Goal: Task Accomplishment & Management: Complete application form

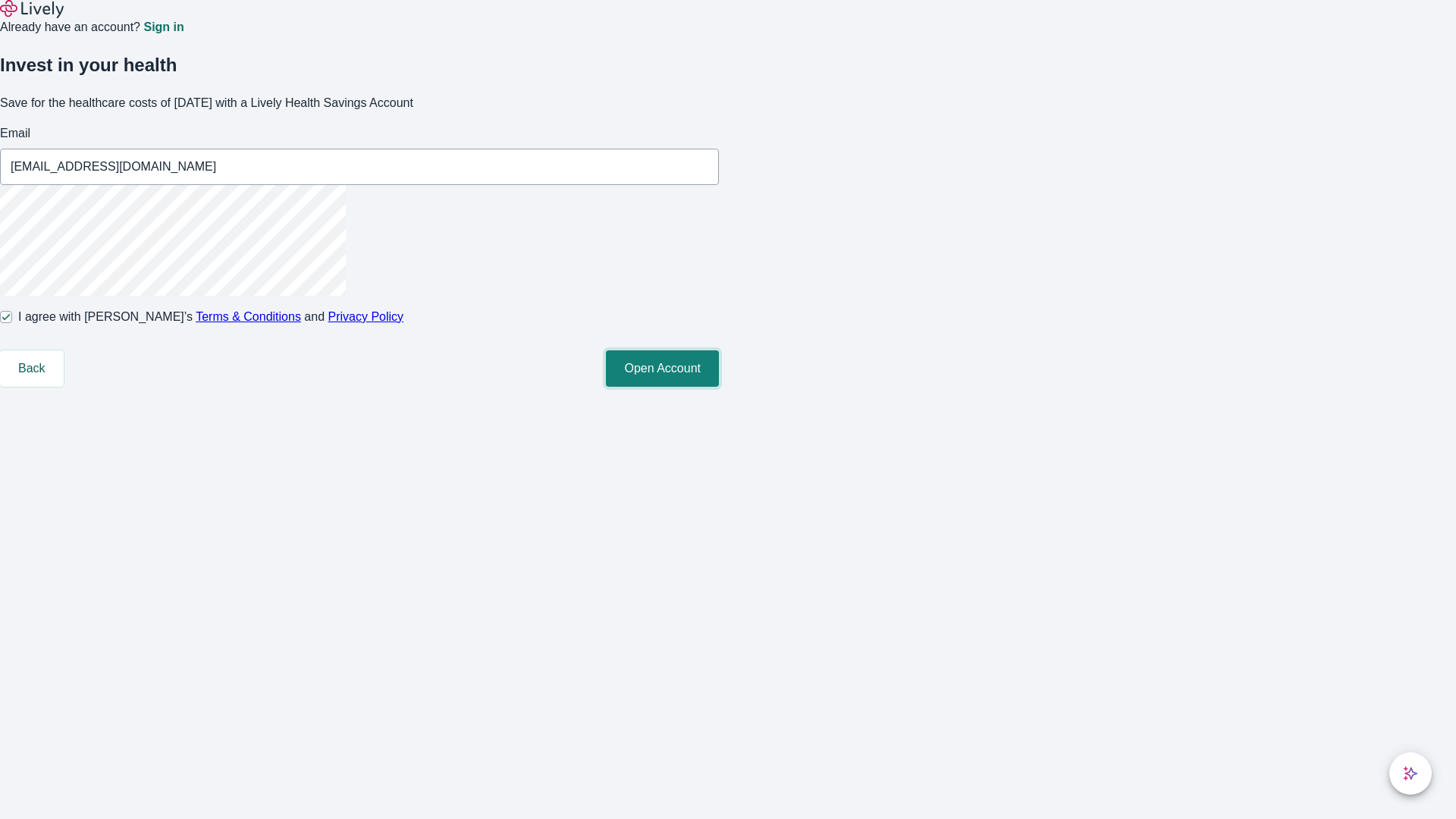
click at [719, 387] on button "Open Account" at bounding box center [662, 369] width 113 height 36
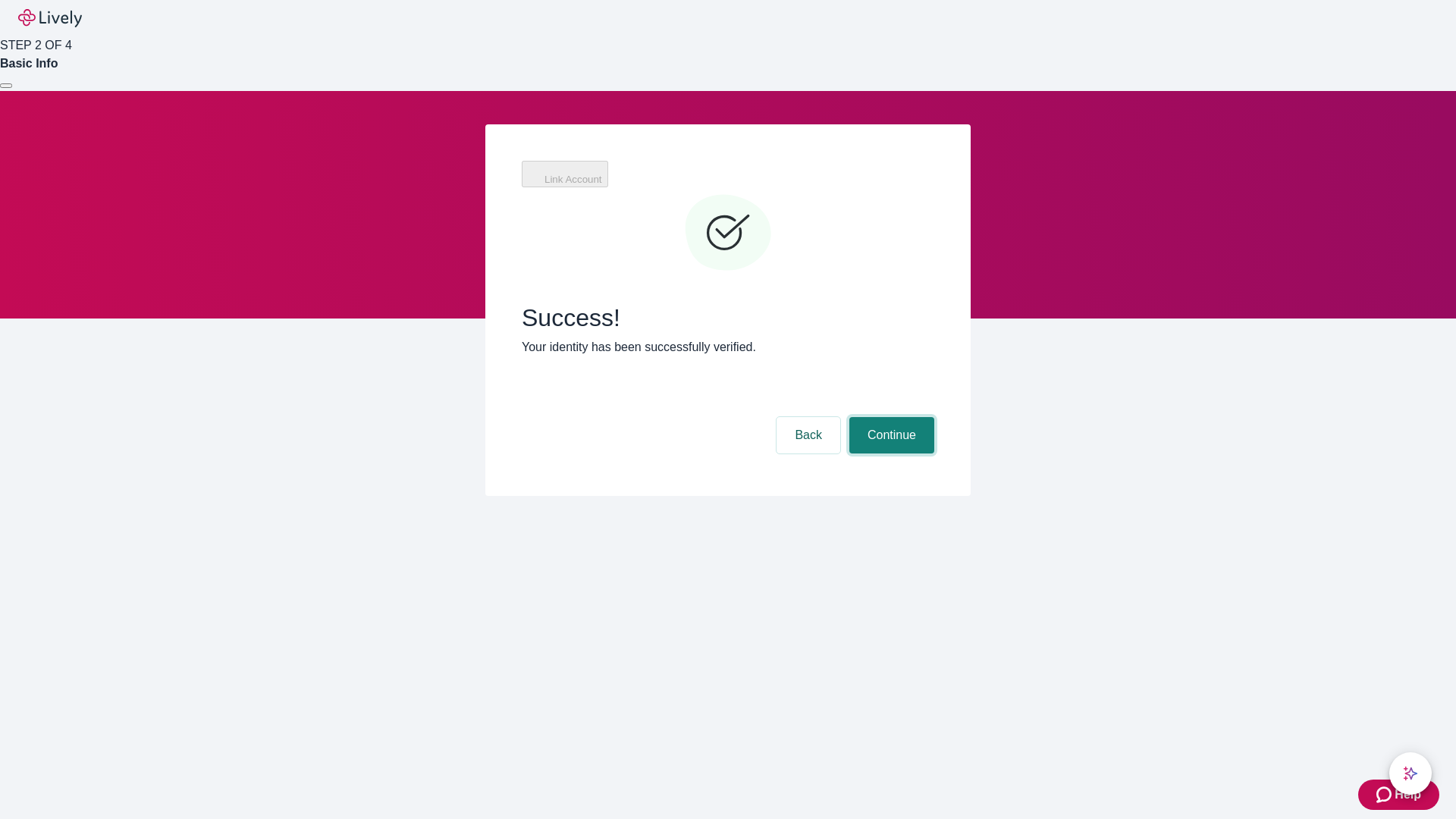
click at [890, 417] on button "Continue" at bounding box center [892, 435] width 85 height 36
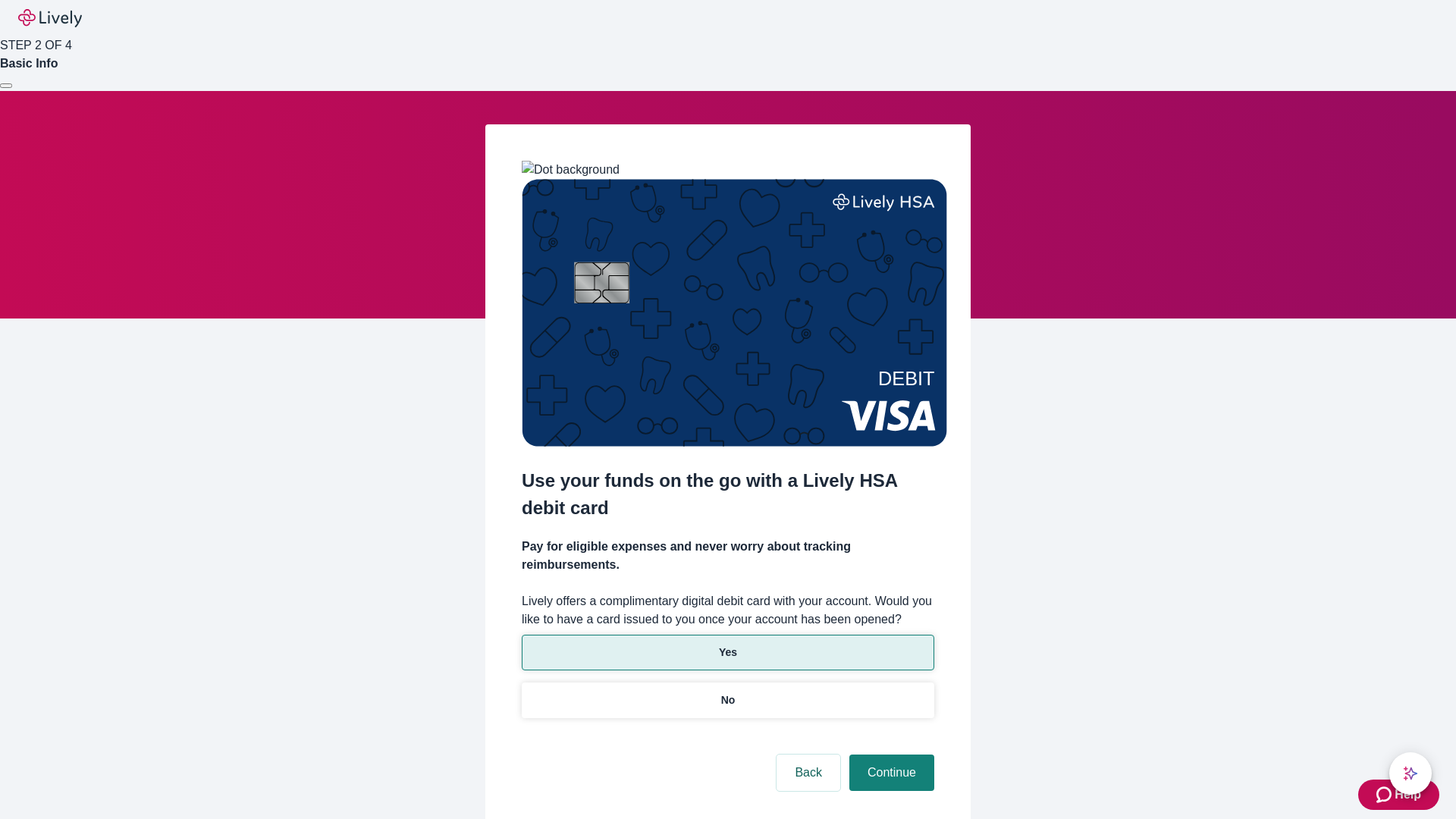
click at [727, 645] on p "Yes" at bounding box center [728, 652] width 18 height 16
click at [890, 755] on button "Continue" at bounding box center [892, 773] width 85 height 36
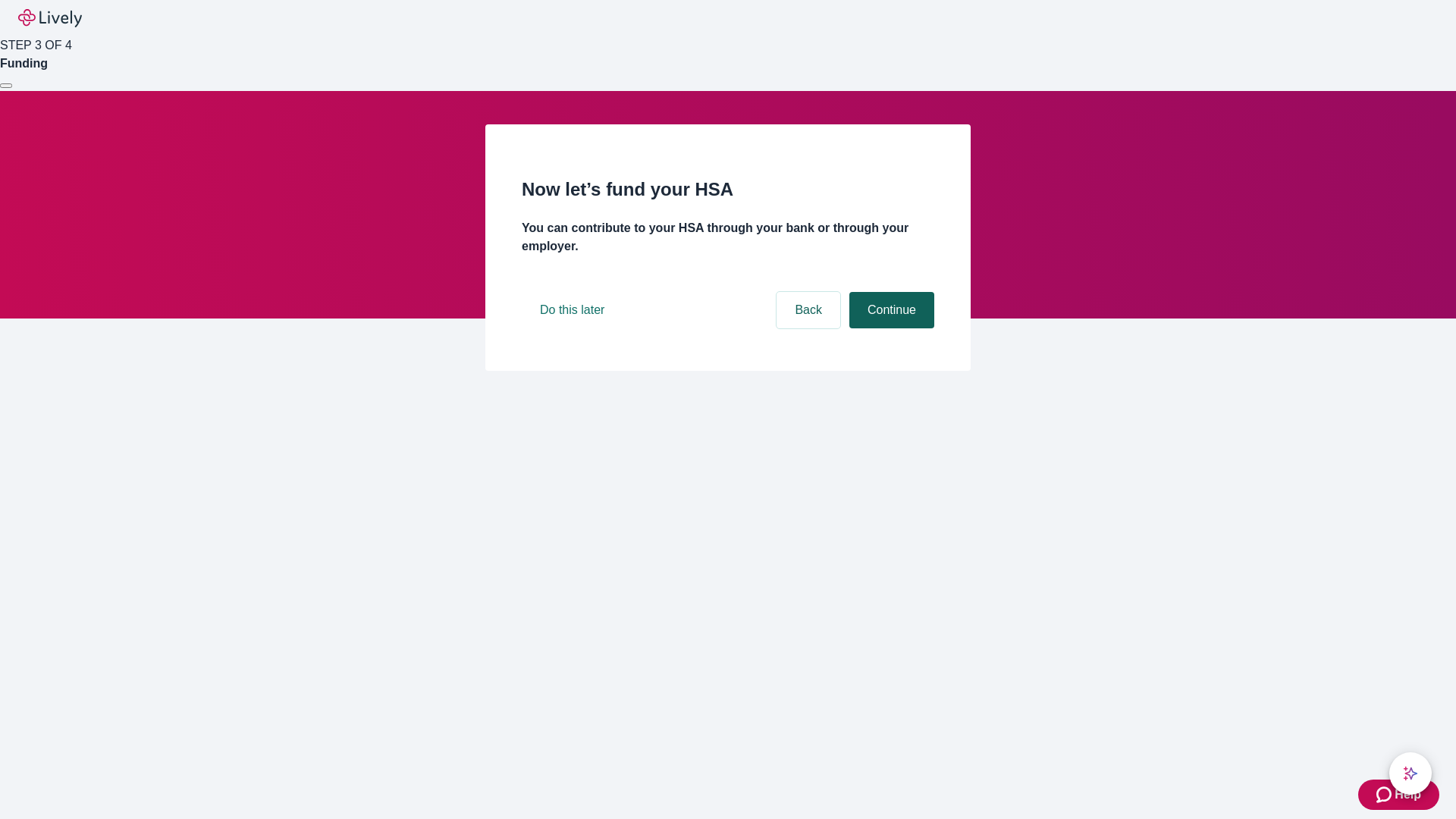
click at [890, 328] on button "Continue" at bounding box center [892, 310] width 85 height 36
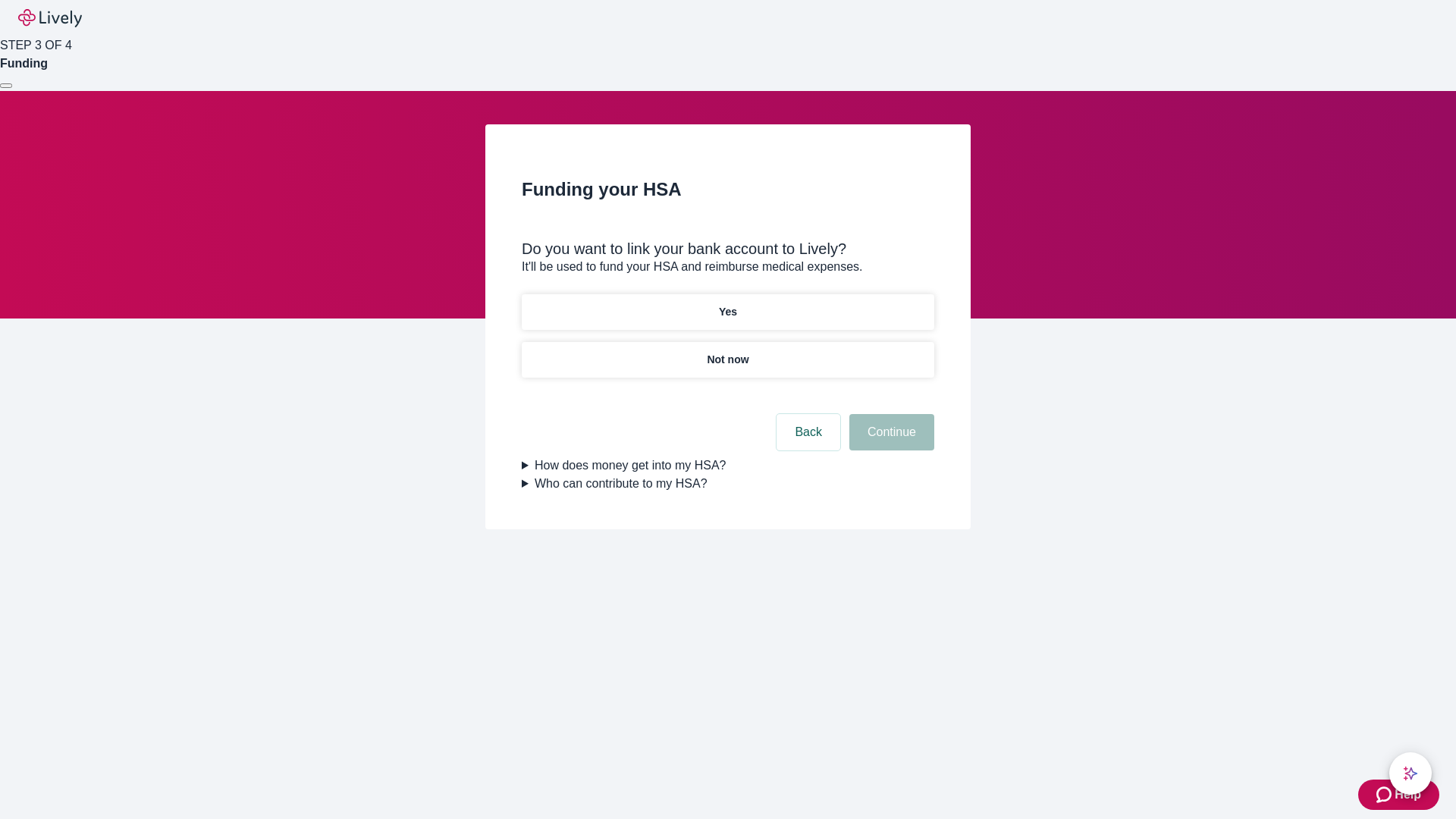
click at [727, 352] on p "Not now" at bounding box center [727, 359] width 42 height 16
click at [890, 441] on button "Continue" at bounding box center [892, 432] width 85 height 36
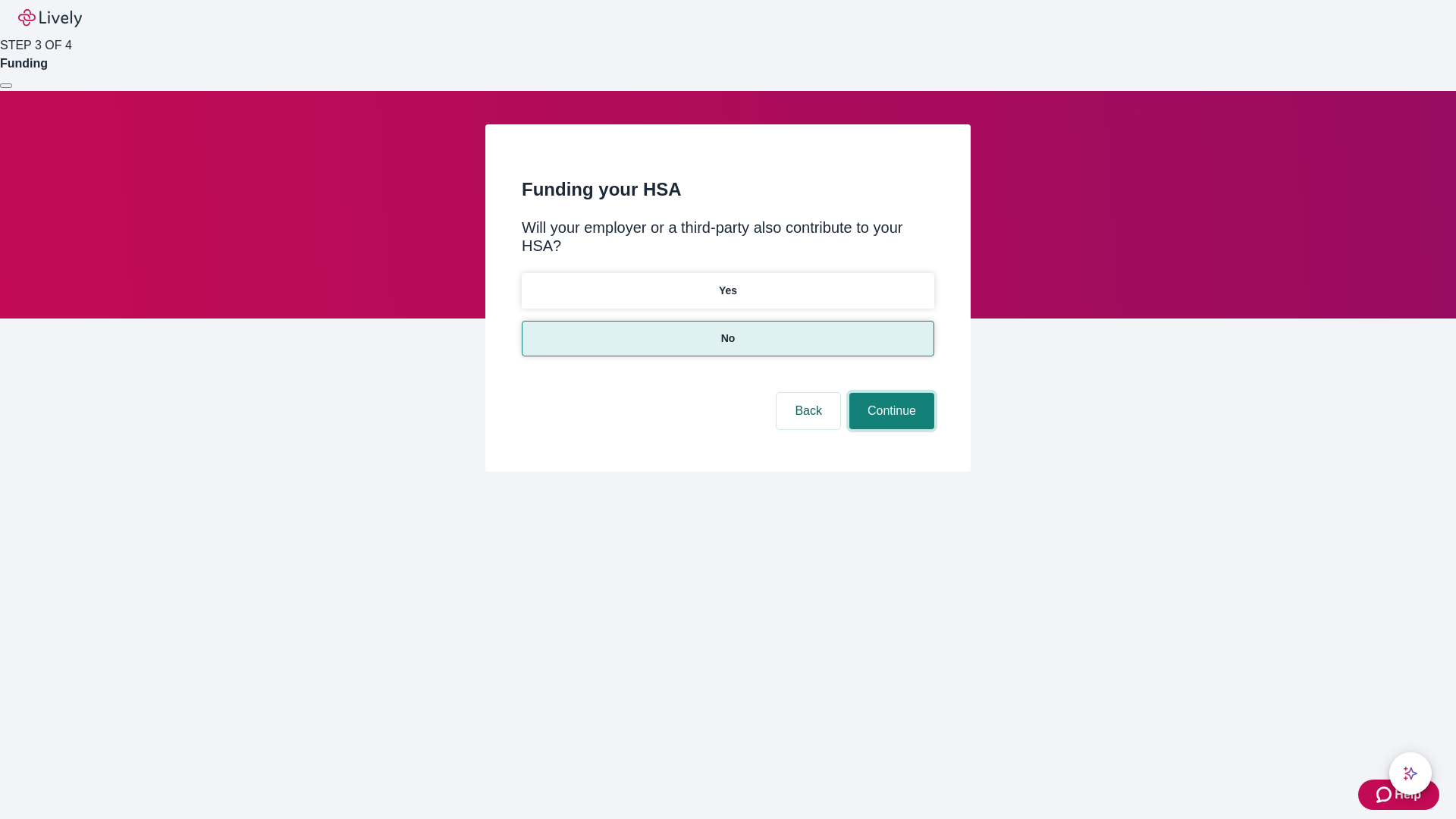
click at [890, 393] on button "Continue" at bounding box center [892, 411] width 85 height 36
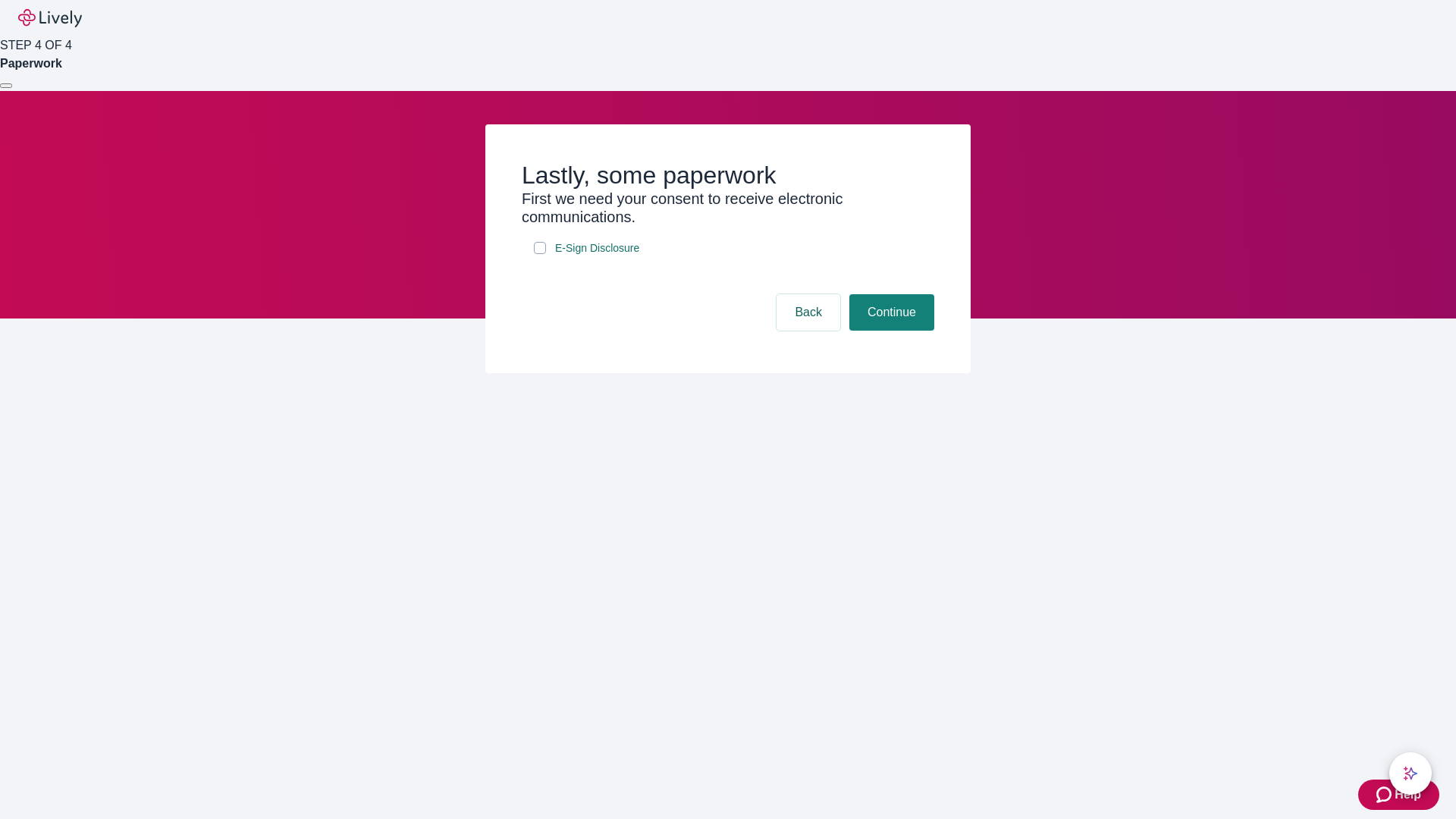
click at [540, 254] on input "E-Sign Disclosure" at bounding box center [540, 248] width 12 height 12
checkbox input "true"
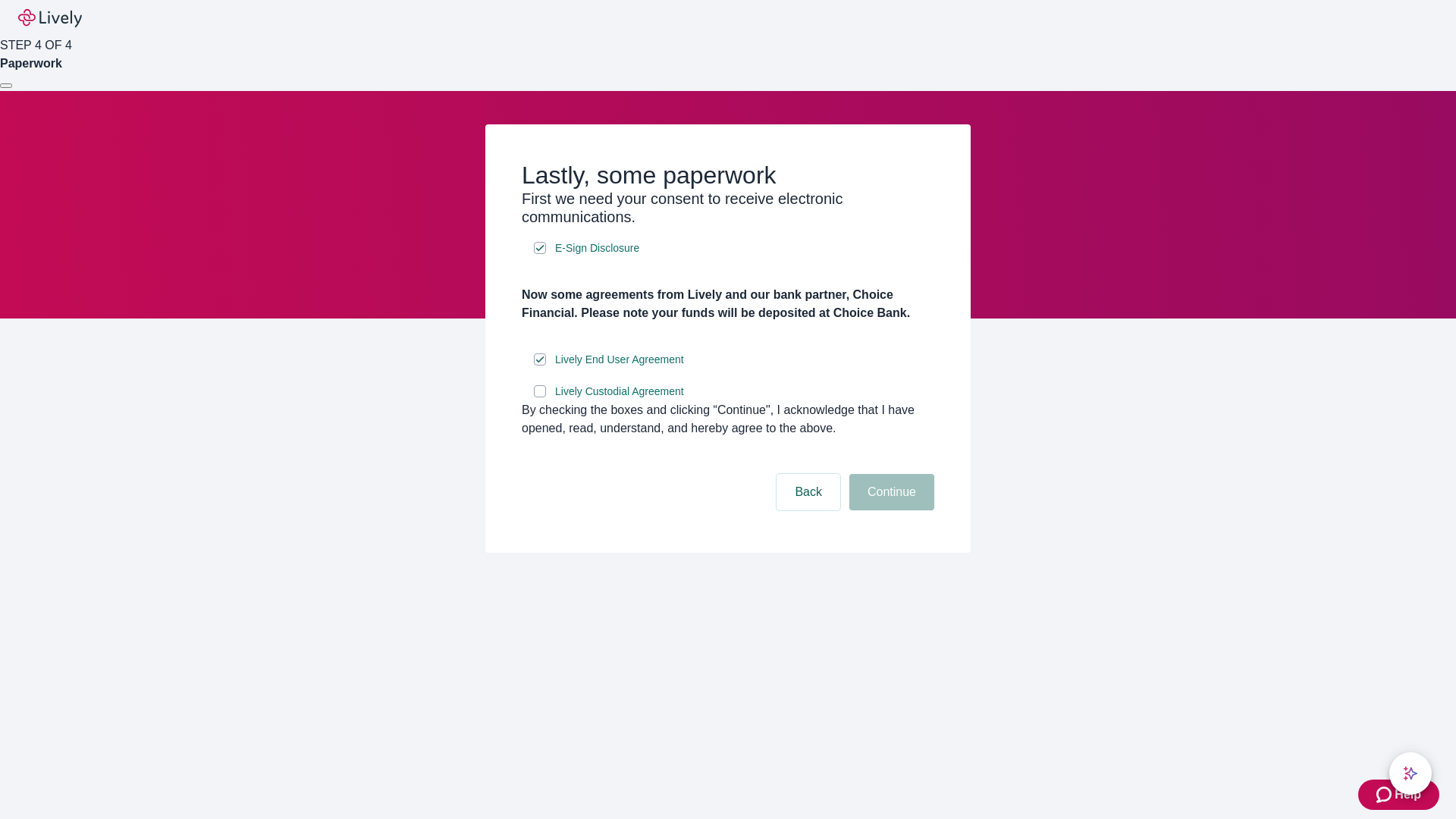
click at [540, 397] on input "Lively Custodial Agreement" at bounding box center [540, 391] width 12 height 12
checkbox input "true"
click at [890, 510] on button "Continue" at bounding box center [892, 492] width 85 height 36
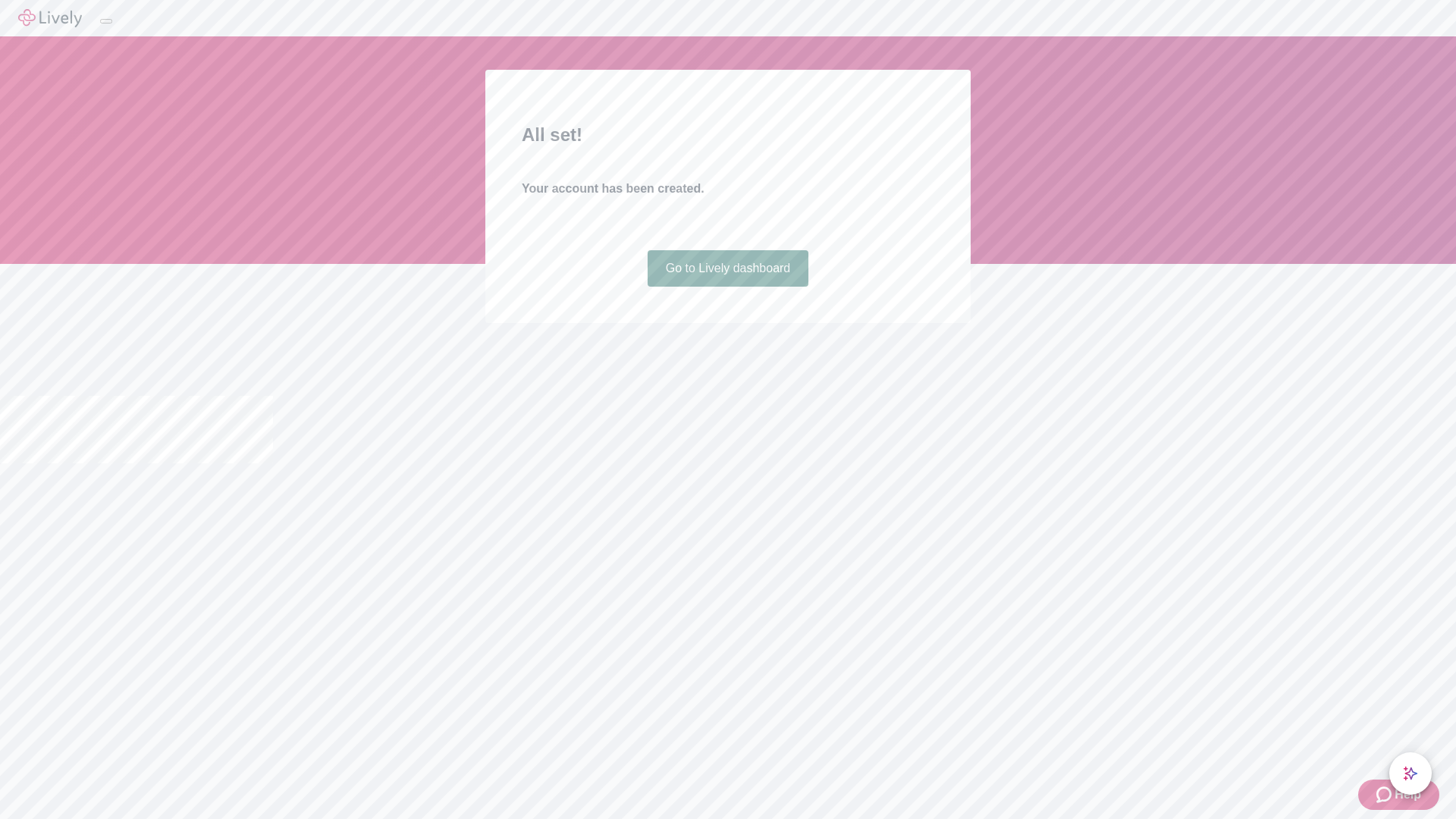
click at [727, 287] on link "Go to Lively dashboard" at bounding box center [728, 268] width 162 height 36
